Goal: Find contact information: Find contact information

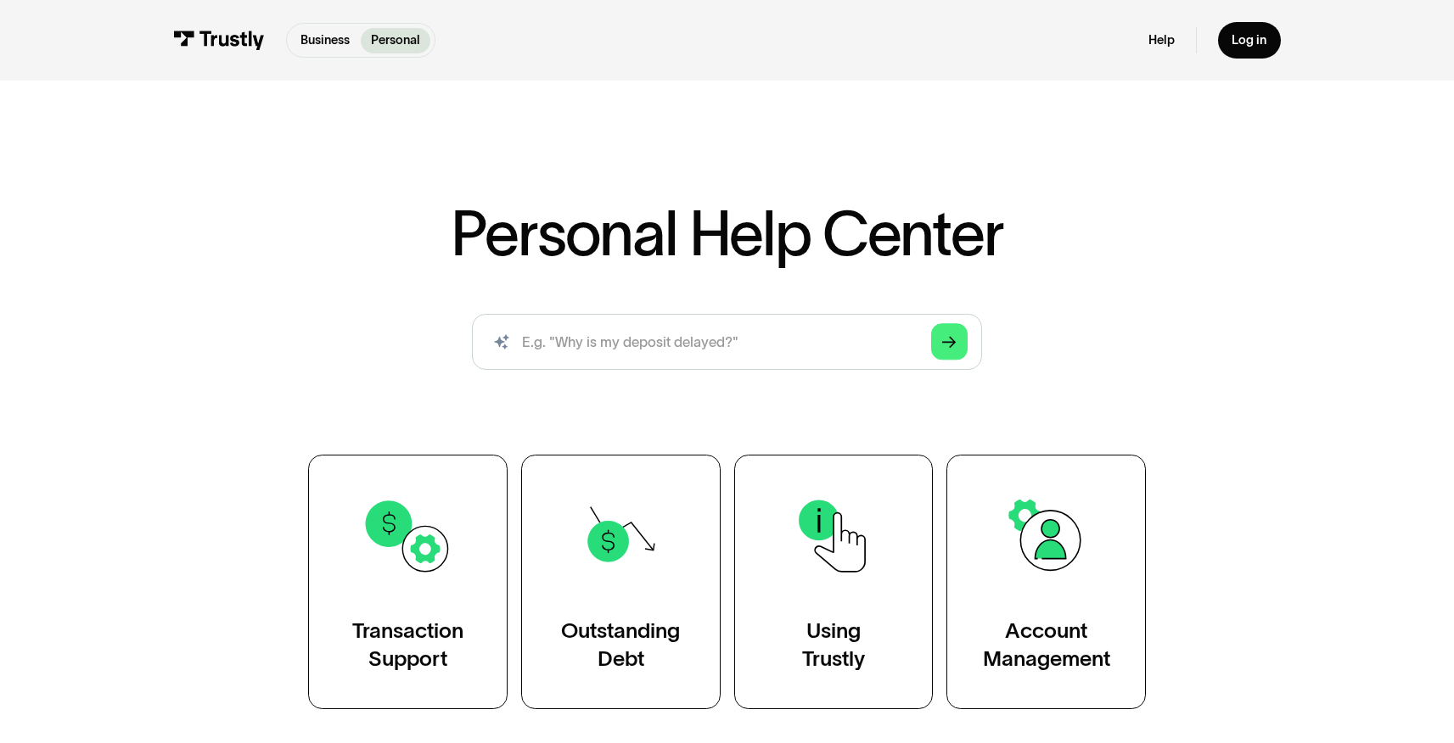
click at [393, 33] on p "Personal" at bounding box center [395, 40] width 49 height 19
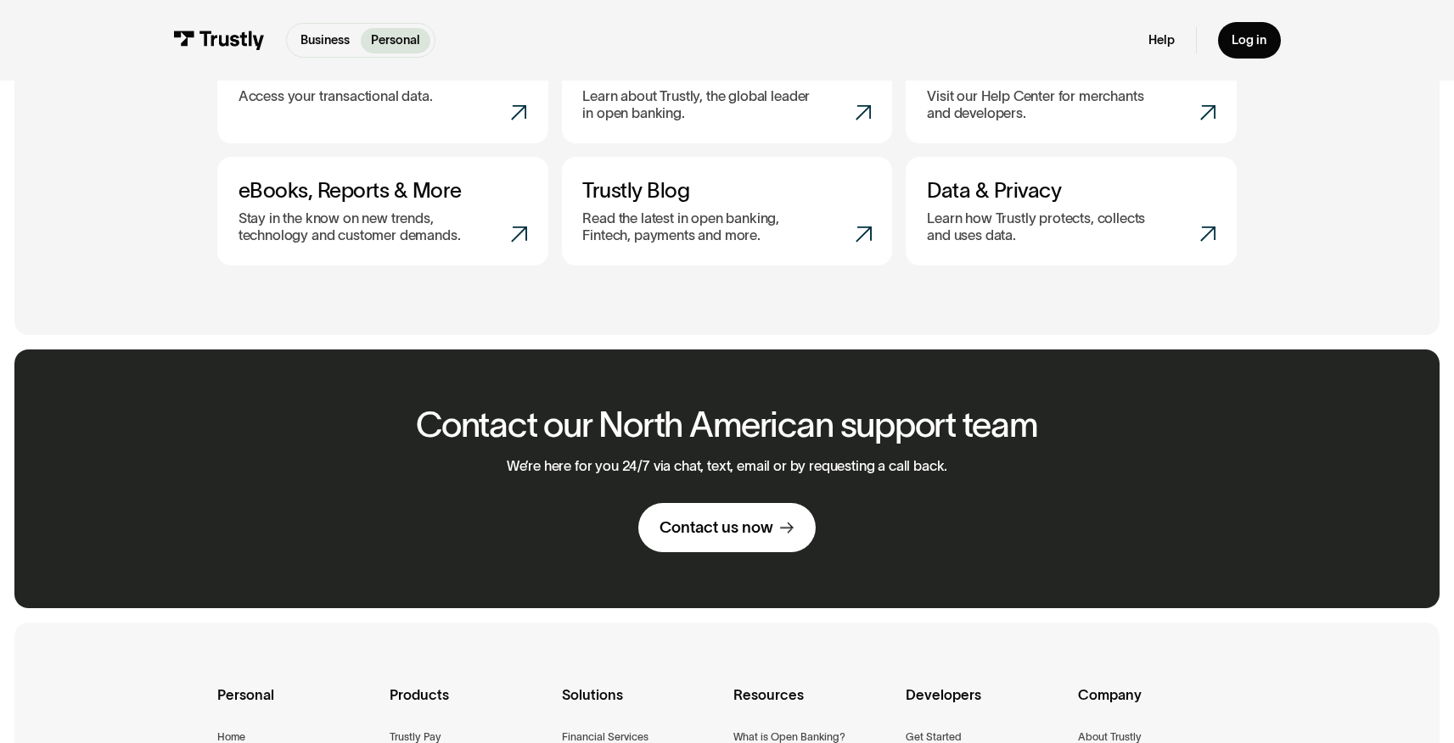
scroll to position [871, 0]
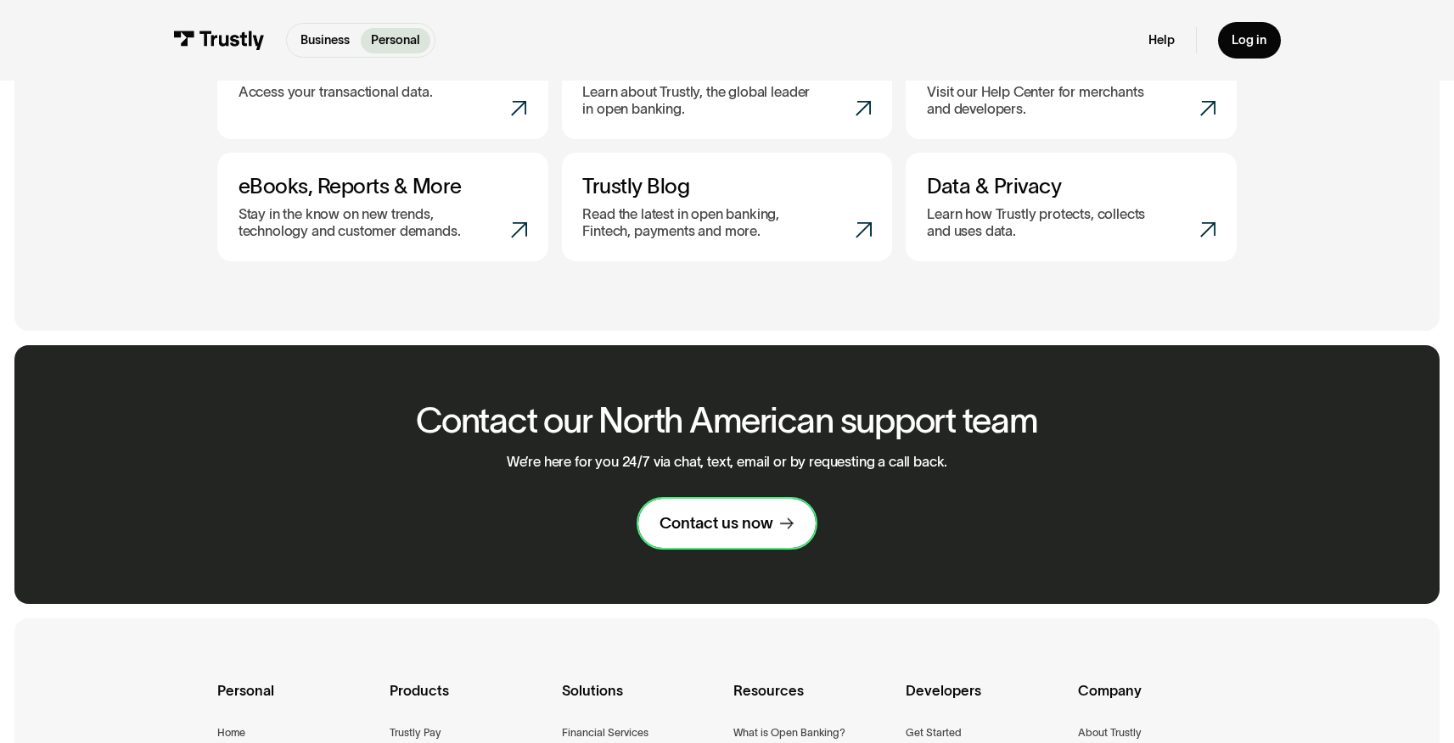
click at [714, 530] on div "Contact us now" at bounding box center [716, 523] width 114 height 20
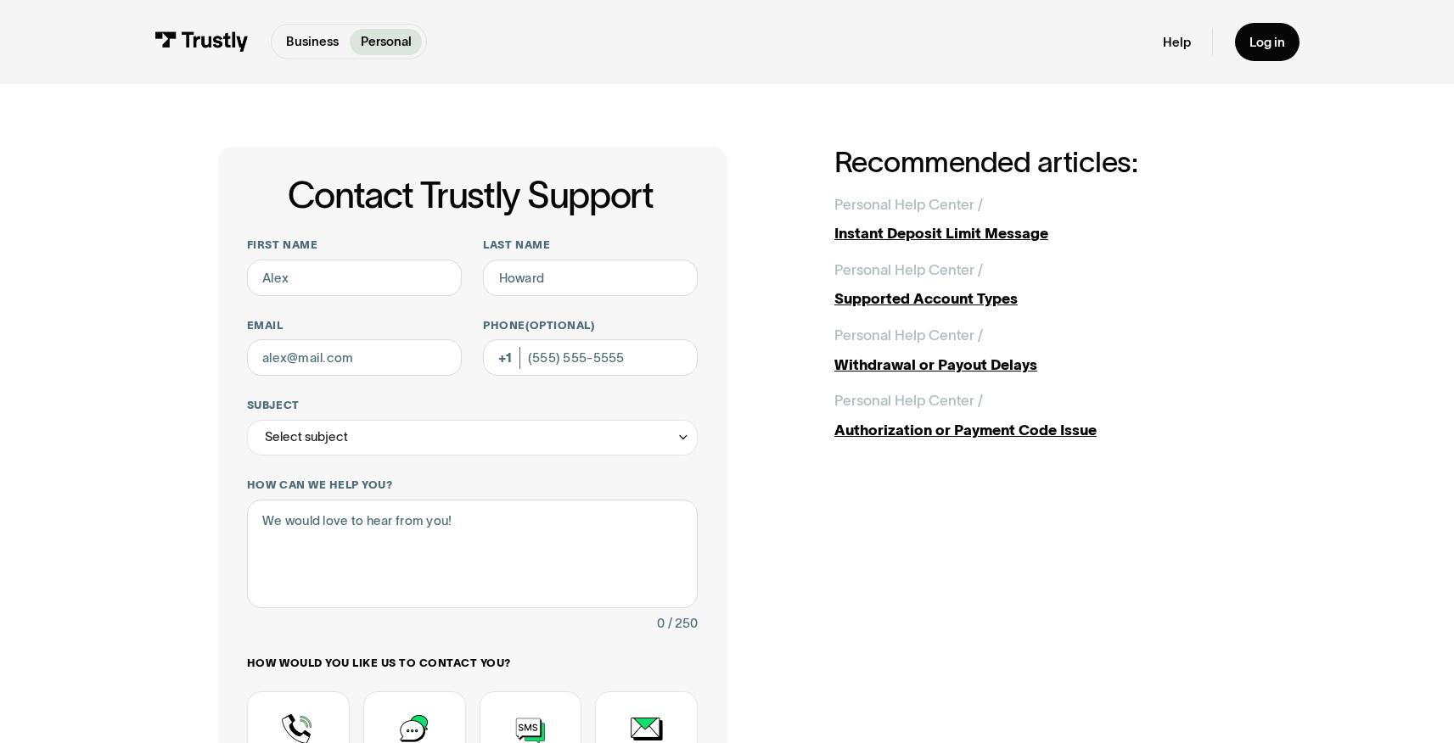
scroll to position [129, 0]
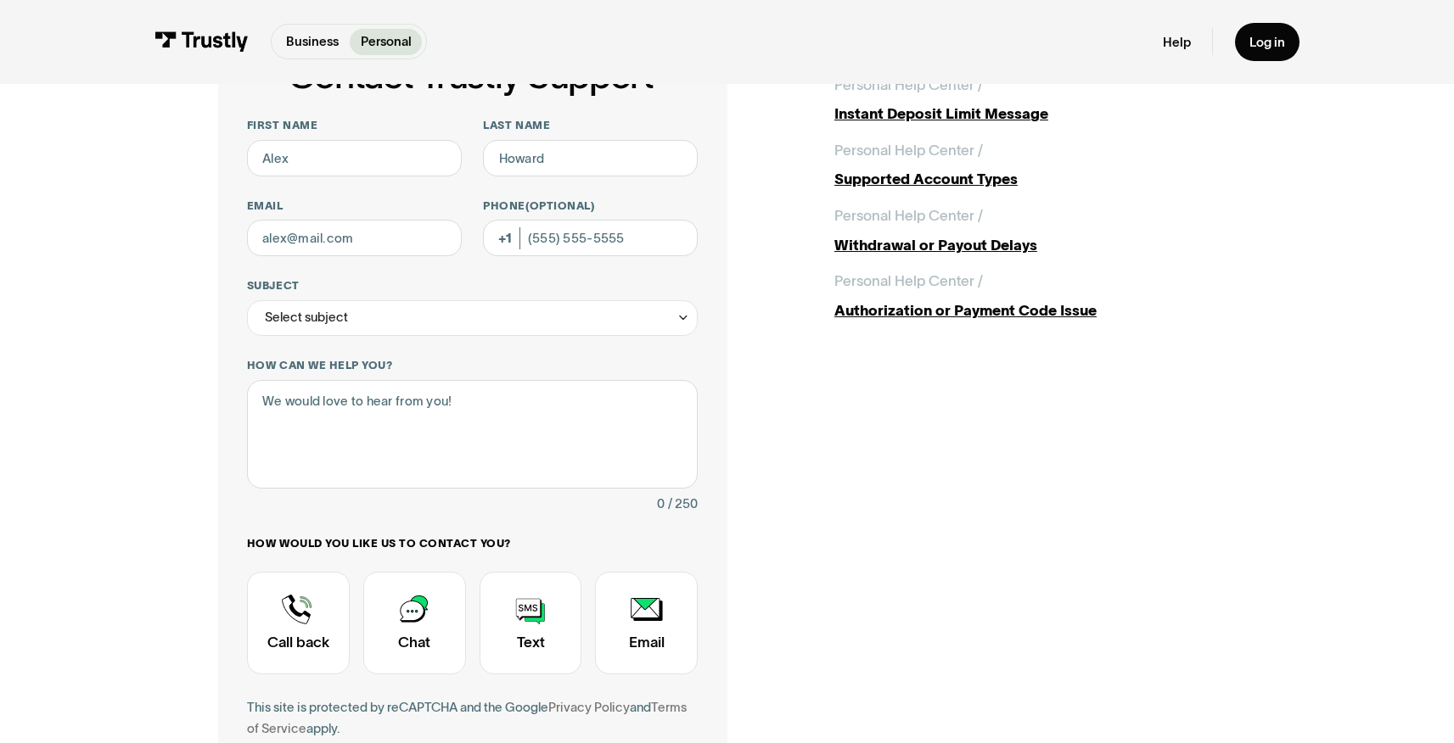
click at [136, 143] on div "Contact Trustly Support First name Last name Email Phone (Optional) Subject Sel…" at bounding box center [726, 443] width 1381 height 976
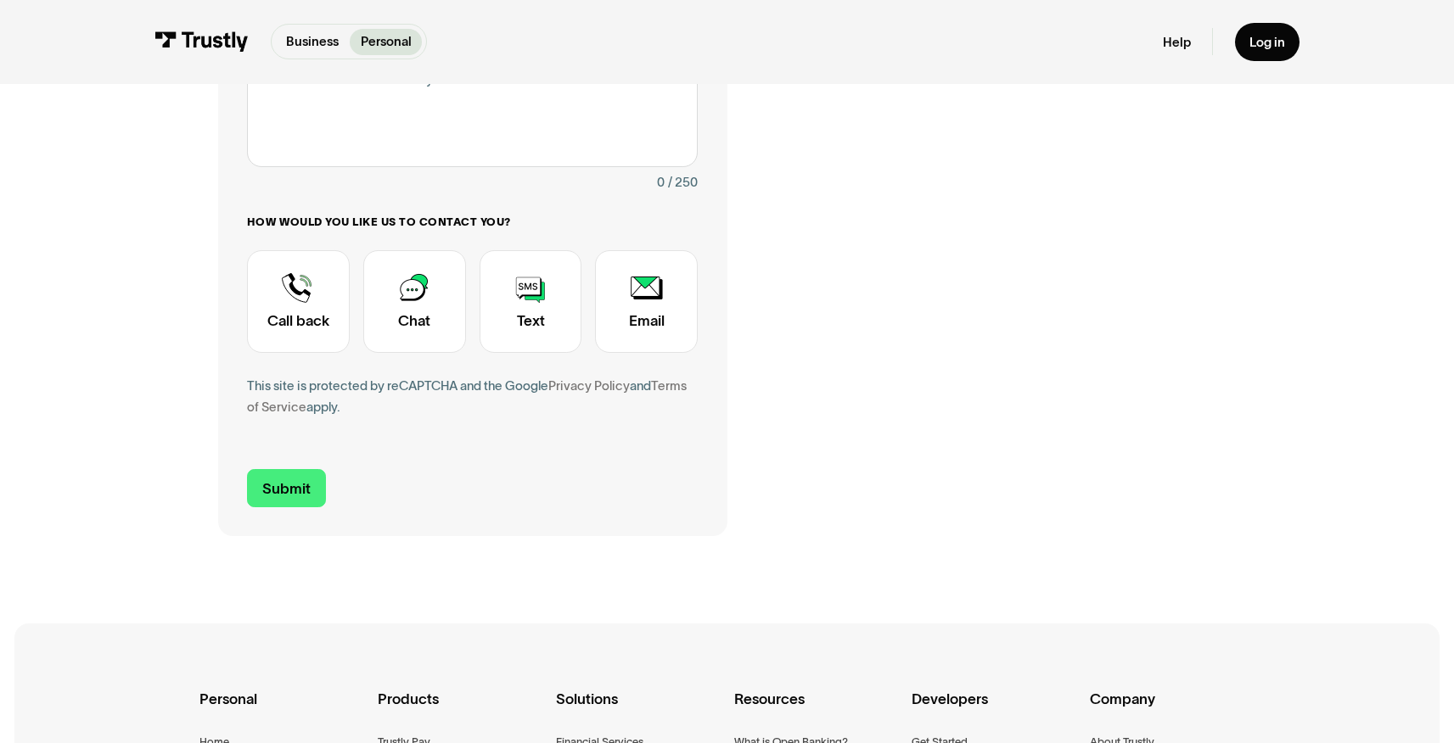
scroll to position [271, 0]
